Goal: Task Accomplishment & Management: Complete application form

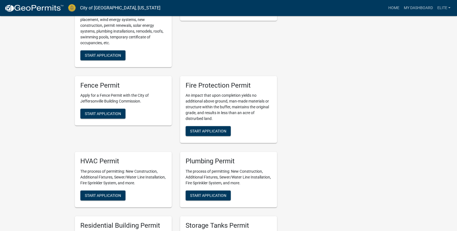
scroll to position [265, 0]
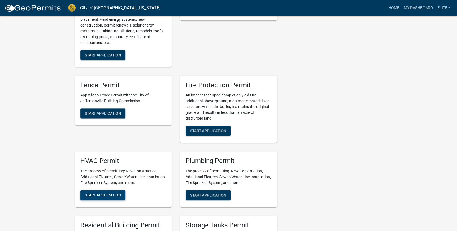
click at [87, 195] on span "Start Application" at bounding box center [103, 195] width 36 height 4
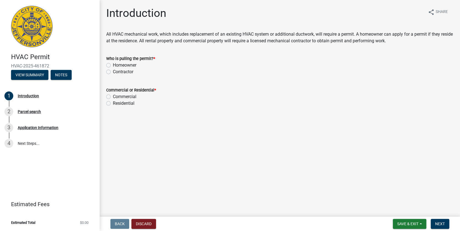
click at [113, 71] on label "Contractor" at bounding box center [123, 72] width 20 height 7
click at [113, 71] on input "Contractor" at bounding box center [115, 71] width 4 height 4
radio input "true"
click at [113, 104] on label "Residential" at bounding box center [124, 103] width 22 height 7
click at [113, 104] on input "Residential" at bounding box center [115, 102] width 4 height 4
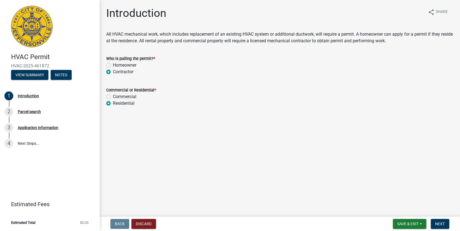
radio input "true"
click at [439, 221] on button "Next" at bounding box center [440, 224] width 19 height 10
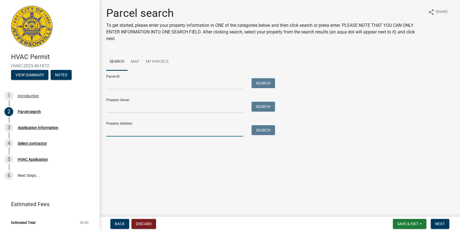
click at [123, 136] on input "Property Address:" at bounding box center [174, 130] width 137 height 11
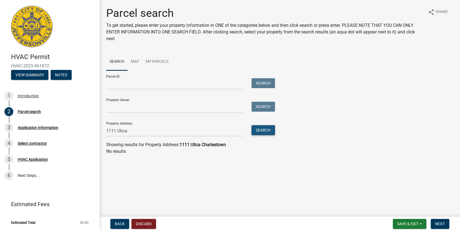
click at [267, 130] on button "Search" at bounding box center [264, 130] width 24 height 10
click at [132, 133] on input "1111 Utica" at bounding box center [174, 130] width 137 height 11
click at [261, 125] on button "Search" at bounding box center [264, 130] width 24 height 10
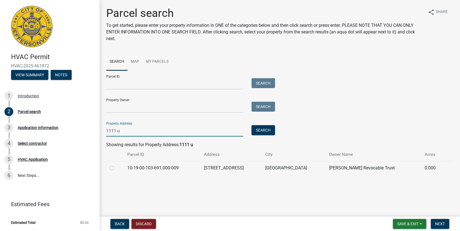
click at [144, 134] on input "1111 u" at bounding box center [174, 130] width 137 height 11
click at [139, 133] on input "1111" at bounding box center [174, 130] width 137 height 11
click at [263, 129] on button "Search" at bounding box center [264, 130] width 24 height 10
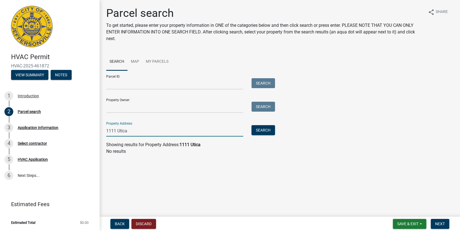
click at [138, 132] on input "1111 Utica" at bounding box center [174, 130] width 137 height 11
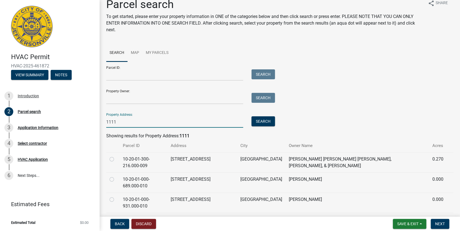
scroll to position [24, 0]
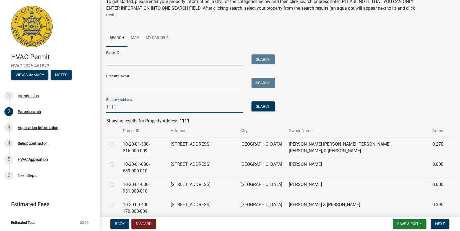
type input "1111"
